Goal: Information Seeking & Learning: Learn about a topic

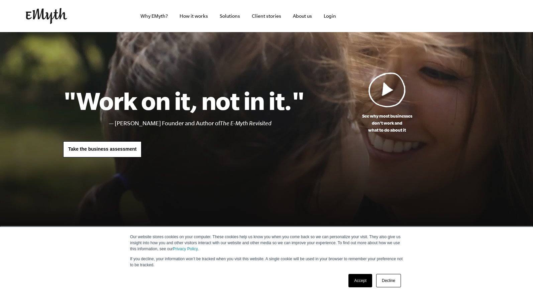
scroll to position [59, 0]
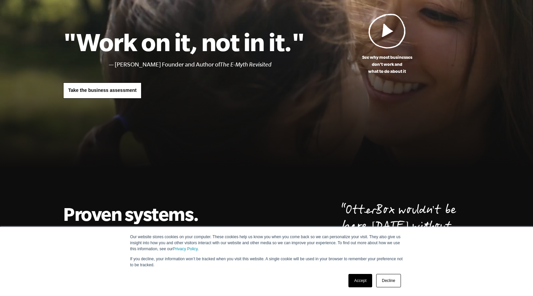
click at [362, 281] on link "Accept" at bounding box center [361, 280] width 24 height 13
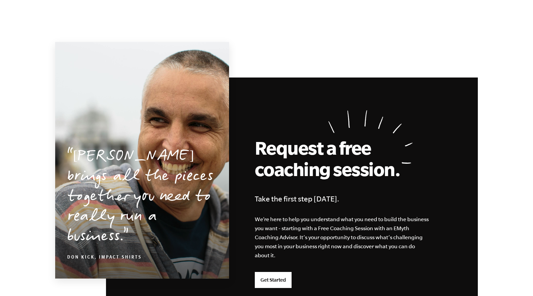
scroll to position [1534, 0]
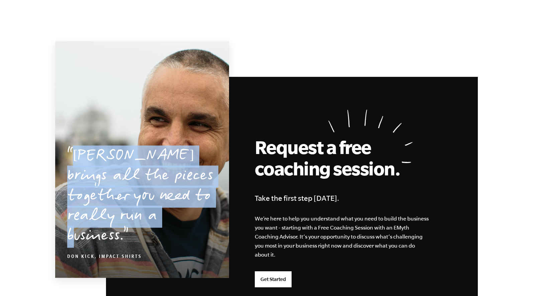
drag, startPoint x: 67, startPoint y: 170, endPoint x: 210, endPoint y: 226, distance: 153.7
click at [170, 227] on blockquote "EMyth brings all the pieces together you need to really run a business. Don Kic…" at bounding box center [142, 203] width 174 height 138
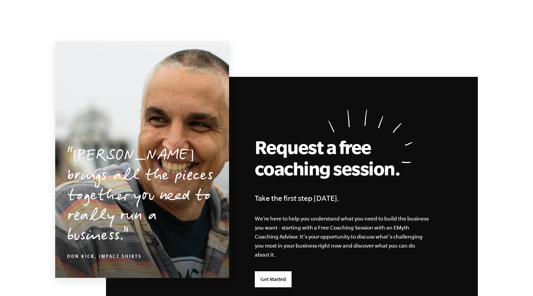
click at [290, 186] on div "Request a free coaching session." at bounding box center [348, 164] width 187 height 56
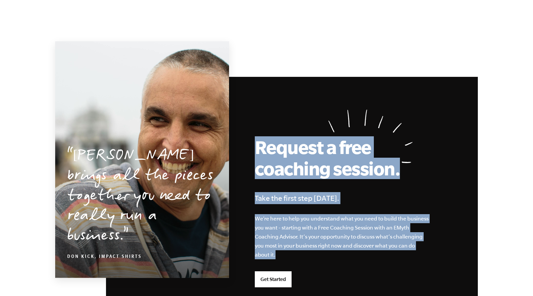
drag, startPoint x: 257, startPoint y: 146, endPoint x: 330, endPoint y: 255, distance: 131.4
click at [330, 255] on div "Request a free coaching session. Take the first step today. We’re here to help …" at bounding box center [292, 200] width 372 height 247
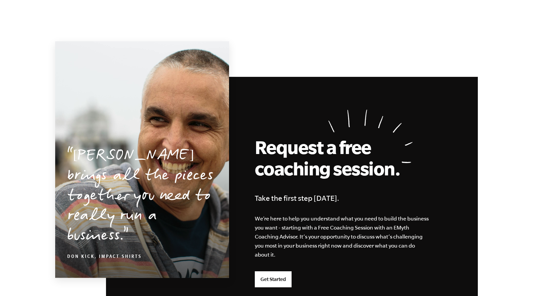
click at [323, 265] on div "Request a free coaching session. Take the first step today. We’re here to help …" at bounding box center [292, 200] width 372 height 247
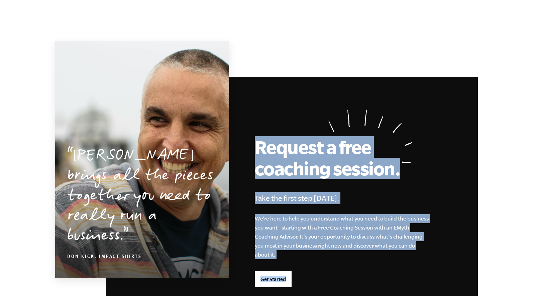
drag, startPoint x: 303, startPoint y: 281, endPoint x: 257, endPoint y: 147, distance: 142.2
click at [257, 147] on div "Request a free coaching session. Take the first step today. We’re here to help …" at bounding box center [292, 200] width 372 height 247
click at [257, 147] on h2 "Request a free coaching session." at bounding box center [330, 157] width 151 height 43
drag, startPoint x: 256, startPoint y: 147, endPoint x: 342, endPoint y: 254, distance: 136.3
click at [342, 254] on div "Request a free coaching session. Take the first step today. We’re here to help …" at bounding box center [292, 200] width 372 height 247
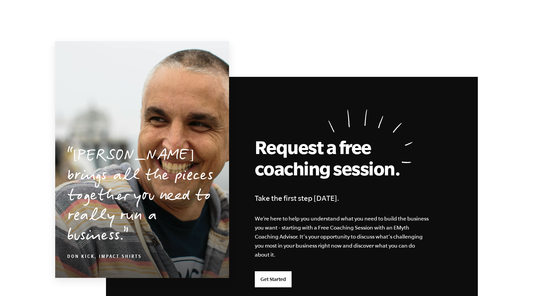
click at [342, 254] on p "We’re here to help you understand what you need to build the business you want …" at bounding box center [342, 236] width 175 height 45
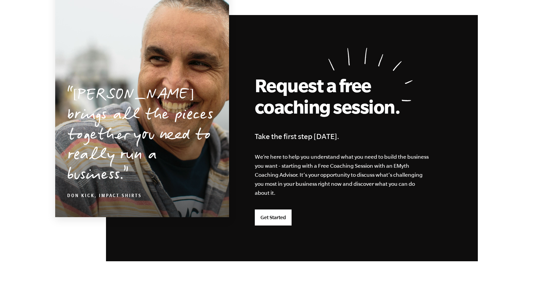
scroll to position [1586, 0]
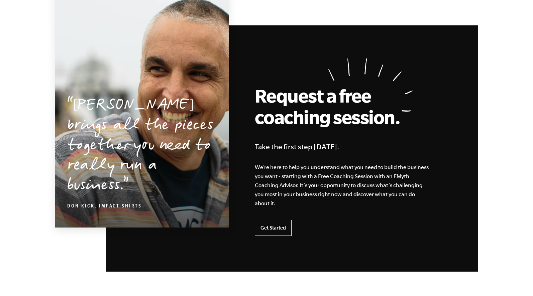
click at [275, 227] on link "Get Started" at bounding box center [273, 228] width 37 height 16
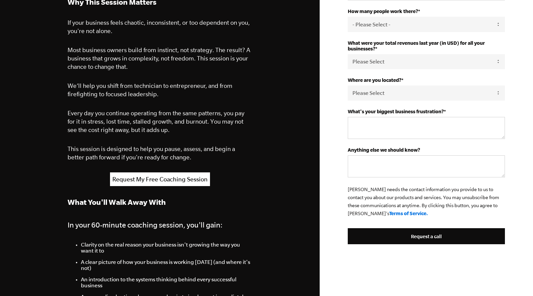
scroll to position [198, 0]
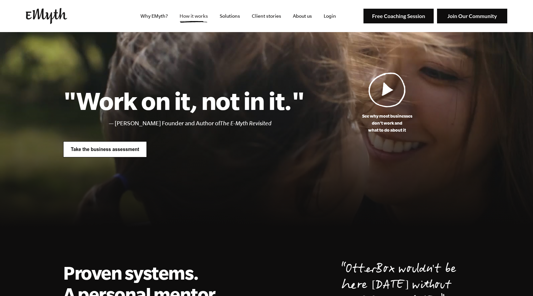
click at [204, 15] on link "How it works" at bounding box center [193, 16] width 39 height 32
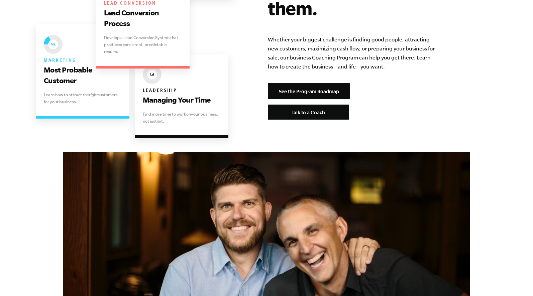
scroll to position [1482, 0]
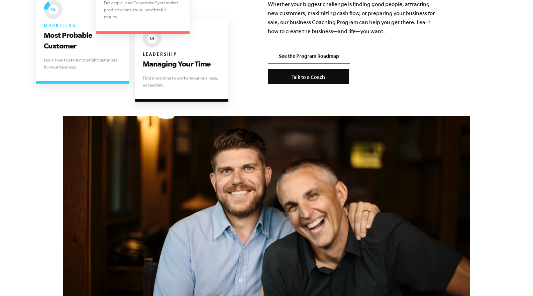
click at [312, 48] on link "See the Program Roadmap" at bounding box center [309, 56] width 82 height 16
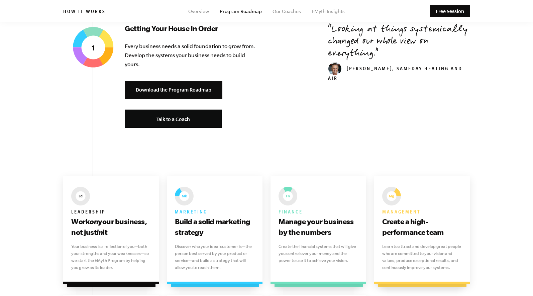
scroll to position [226, 0]
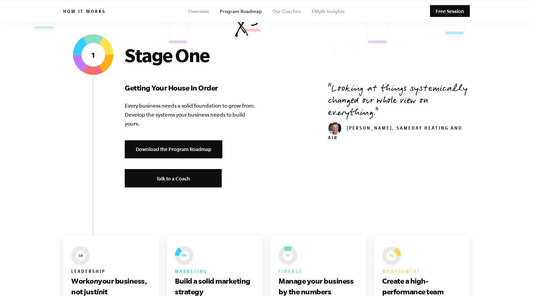
click at [129, 58] on h2 "Stage One" at bounding box center [192, 54] width 134 height 21
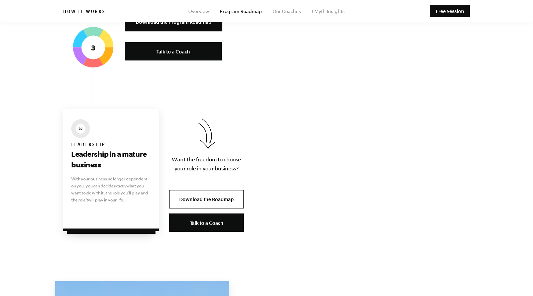
scroll to position [1401, 0]
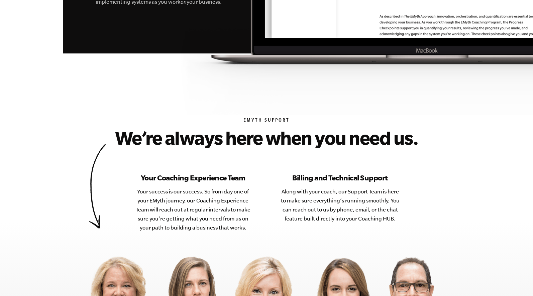
scroll to position [2658, 0]
